Goal: Information Seeking & Learning: Learn about a topic

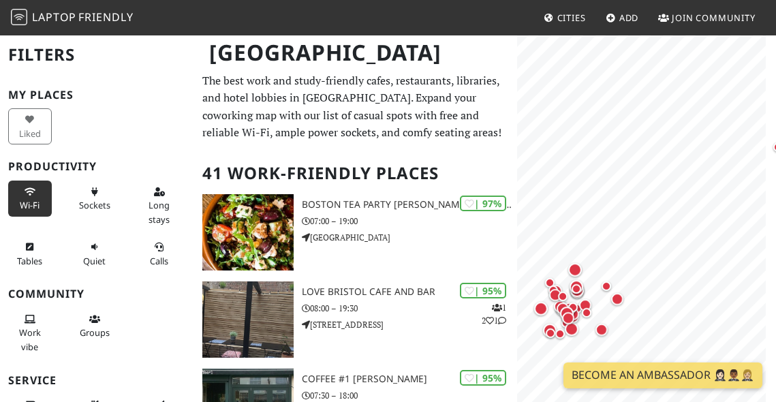
click at [16, 191] on button "Wi-Fi" at bounding box center [30, 199] width 44 height 36
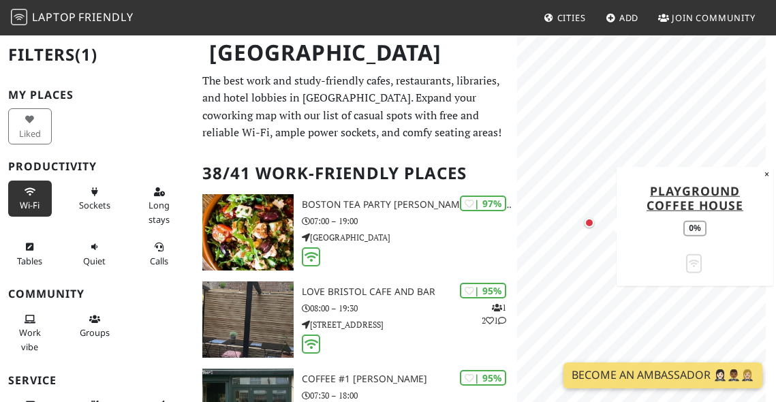
click at [591, 223] on div "Map marker" at bounding box center [590, 223] width 10 height 10
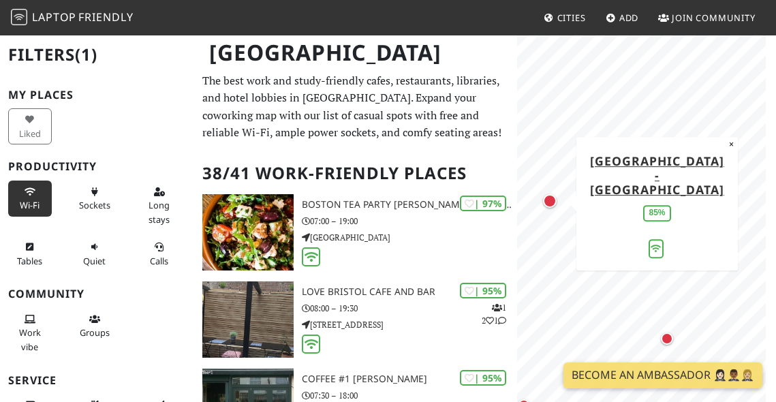
click at [556, 200] on div "Map marker" at bounding box center [550, 201] width 14 height 14
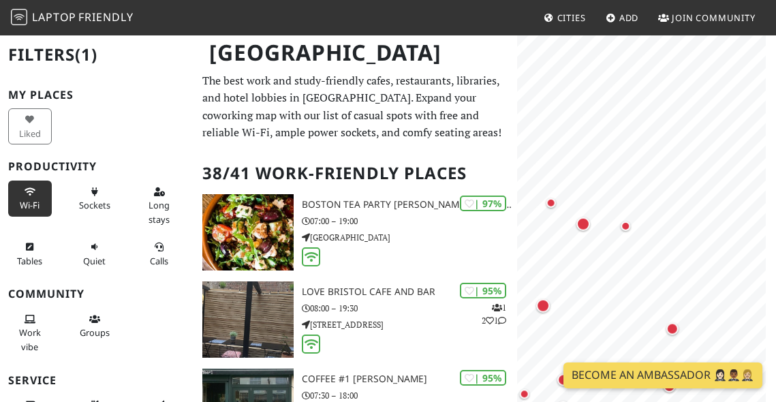
click at [598, 376] on body "Laptop Friendly Cities Add Join Community [GEOGRAPHIC_DATA] Filters (1) My Plac…" at bounding box center [388, 201] width 776 height 402
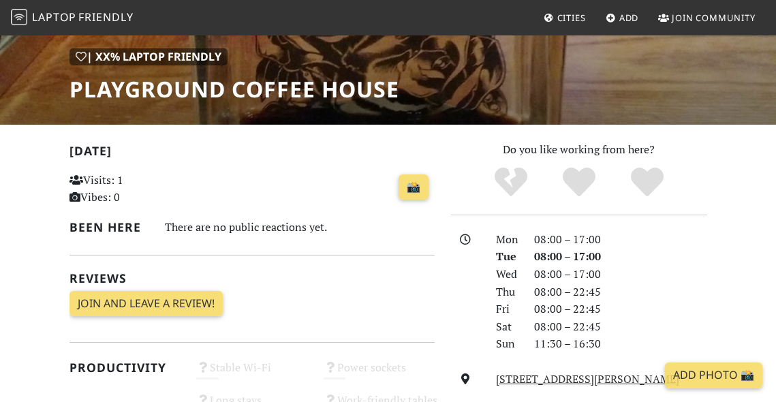
scroll to position [189, 0]
